Goal: Find specific page/section: Find specific page/section

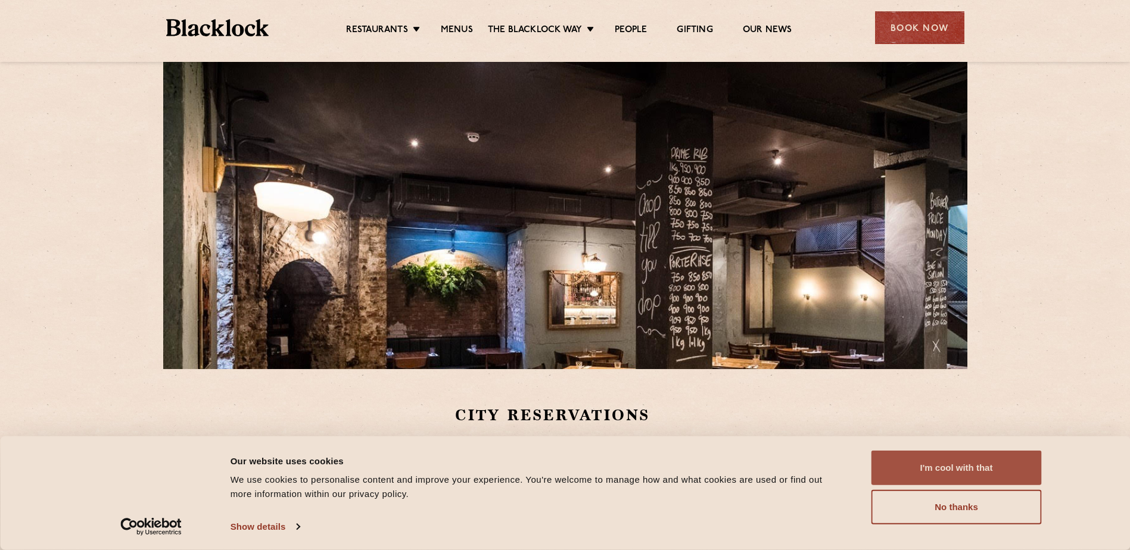
click at [917, 466] on button "I'm cool with that" at bounding box center [957, 468] width 170 height 35
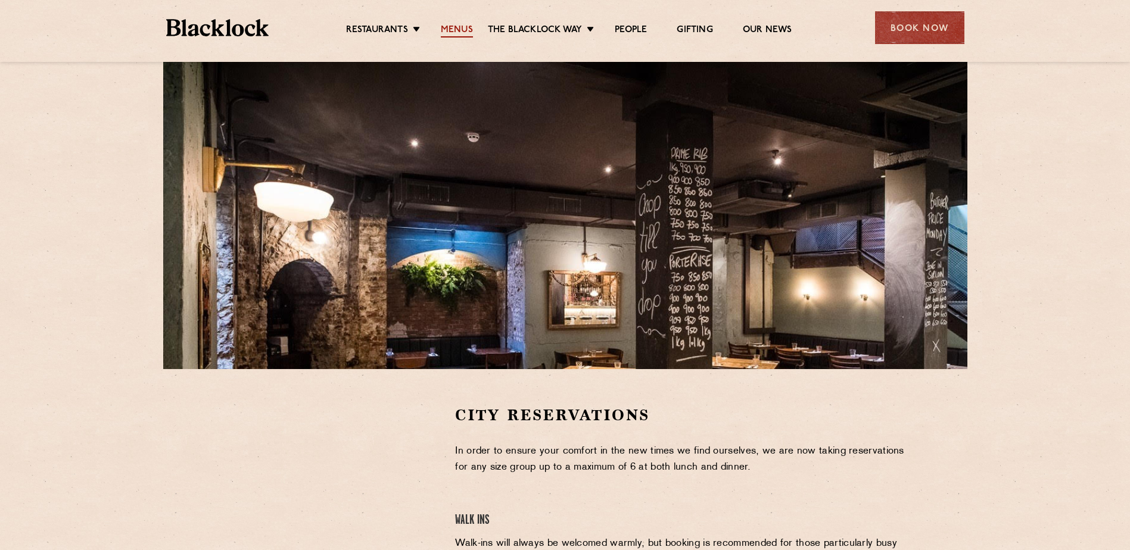
click at [466, 33] on link "Menus" at bounding box center [457, 30] width 32 height 13
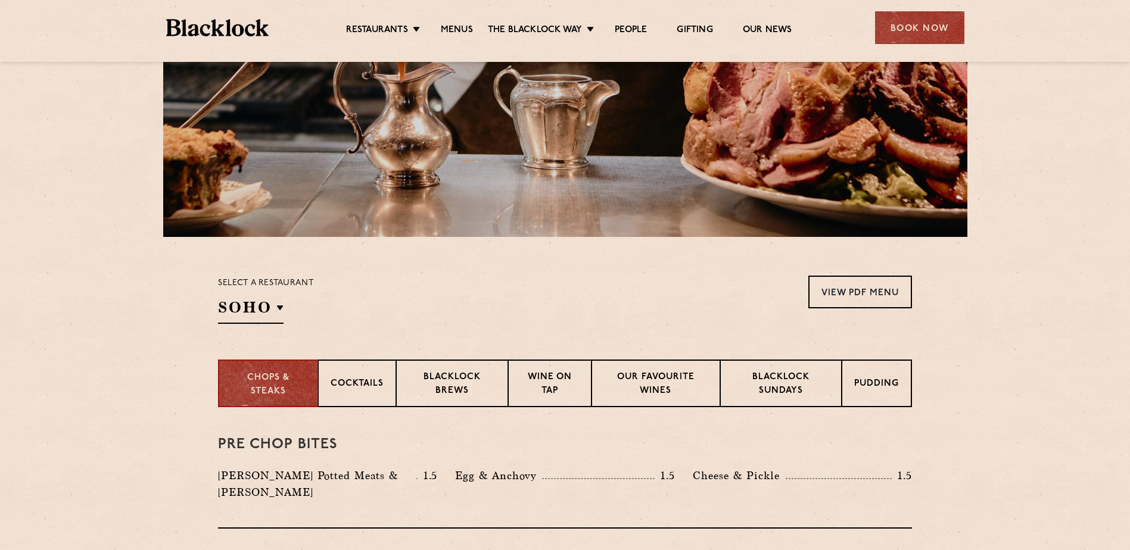
scroll to position [179, 0]
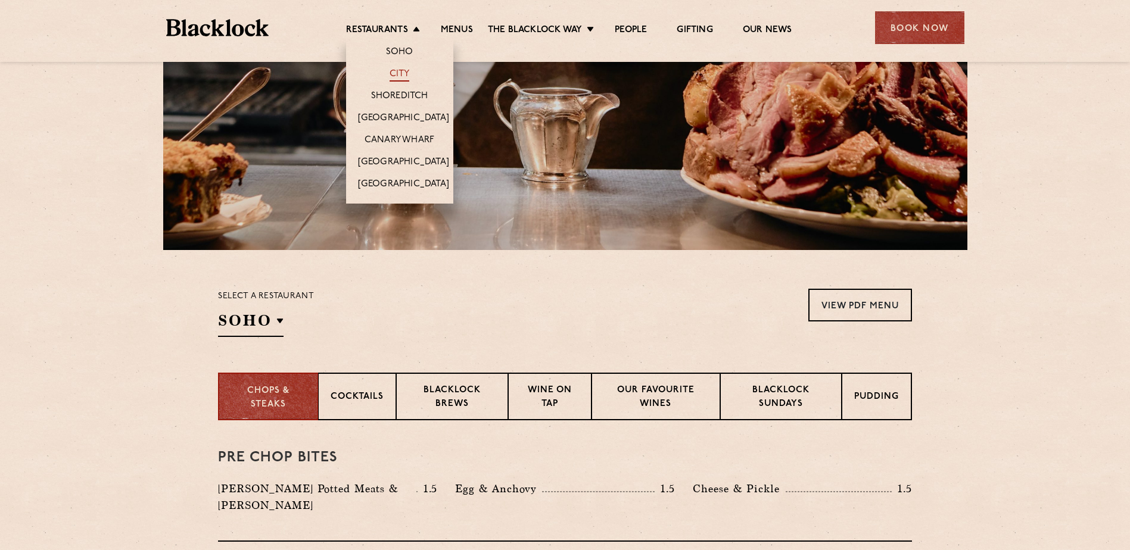
click at [401, 75] on link "City" at bounding box center [400, 75] width 20 height 13
